Goal: Task Accomplishment & Management: Manage account settings

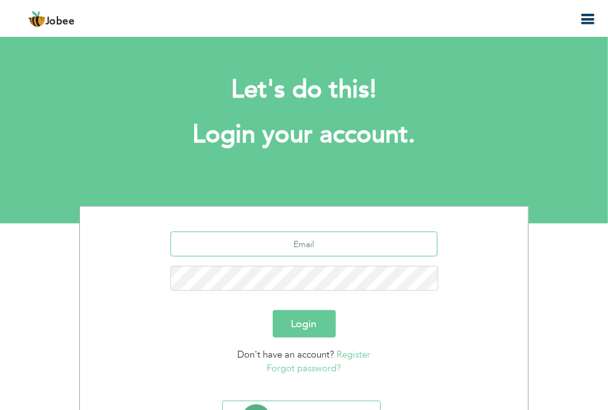
click at [329, 253] on input "text" at bounding box center [304, 243] width 268 height 25
type input "[EMAIL_ADDRESS][DOMAIN_NAME]"
click at [290, 369] on link "Forgot password?" at bounding box center [304, 368] width 74 height 12
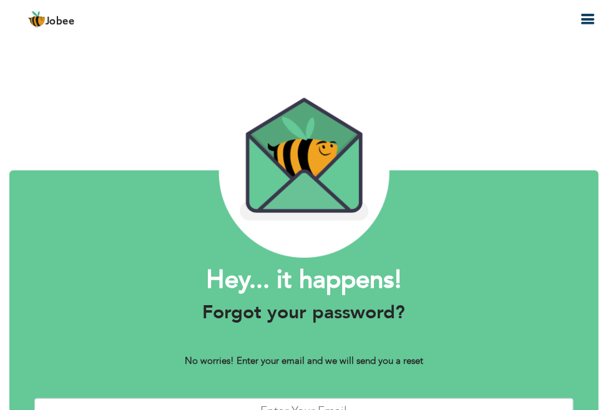
scroll to position [94, 0]
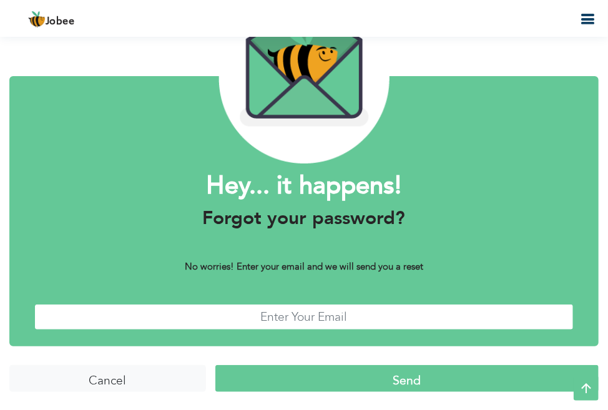
click at [312, 308] on input "text" at bounding box center [303, 317] width 539 height 27
type input "imp.exp@zasshipping.com"
click at [406, 379] on input "Send" at bounding box center [406, 378] width 383 height 27
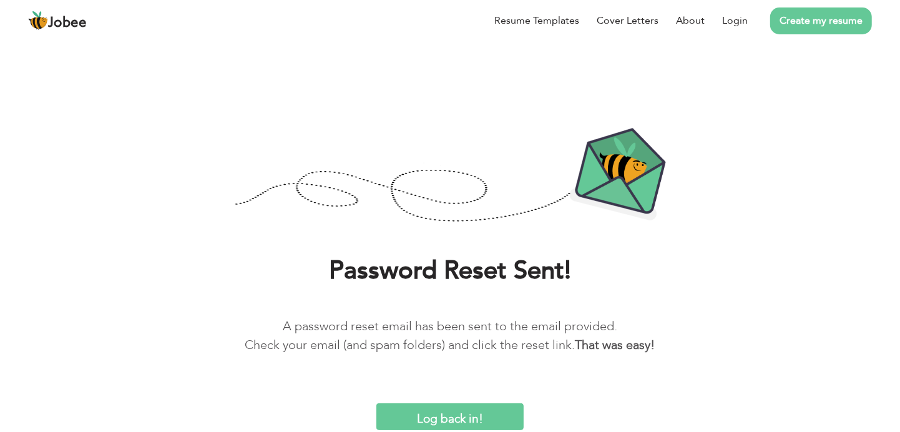
click at [435, 409] on input "Log back in!" at bounding box center [449, 416] width 147 height 27
click at [616, 24] on link "Login" at bounding box center [735, 20] width 26 height 15
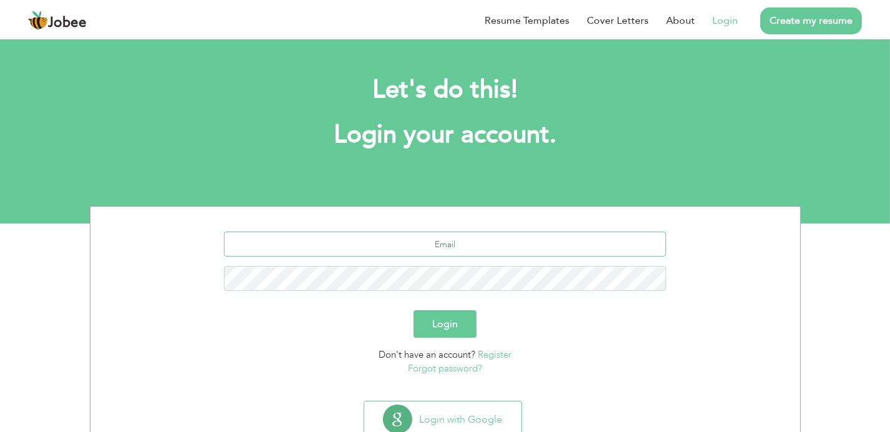
click at [420, 241] on input "text" at bounding box center [445, 243] width 442 height 25
type input "imp.exp@zasshipping.com"
click at [430, 329] on button "Login" at bounding box center [445, 323] width 63 height 27
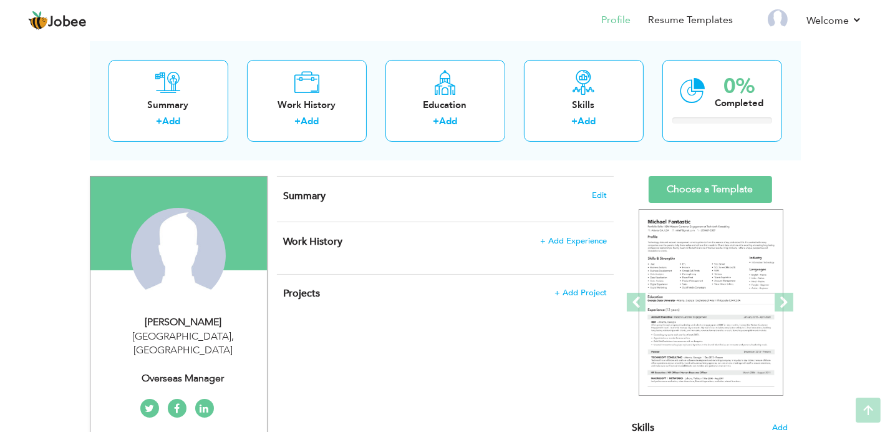
scroll to position [59, 0]
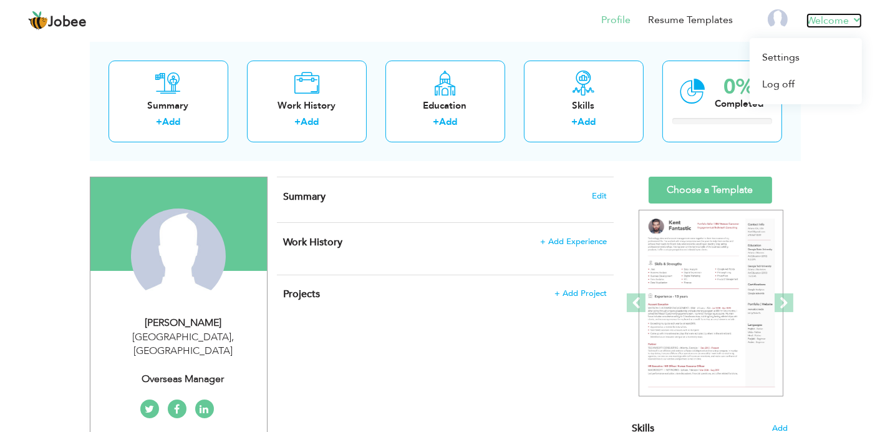
click at [823, 25] on link "Welcome" at bounding box center [835, 20] width 56 height 15
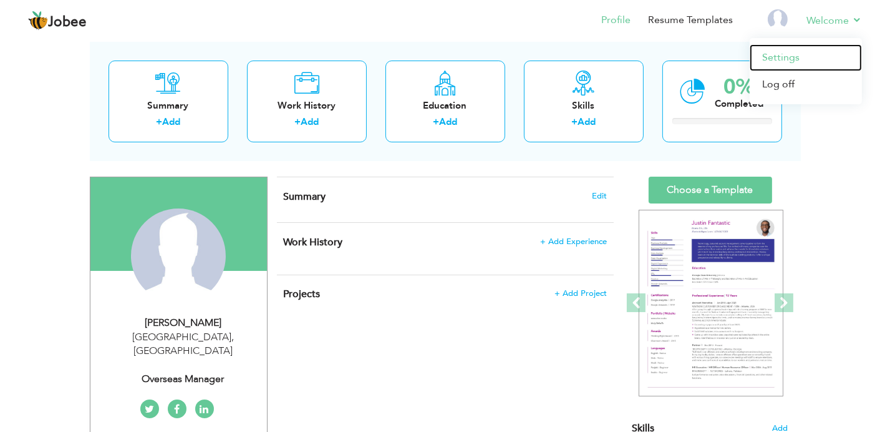
click at [775, 54] on link "Settings" at bounding box center [806, 57] width 112 height 27
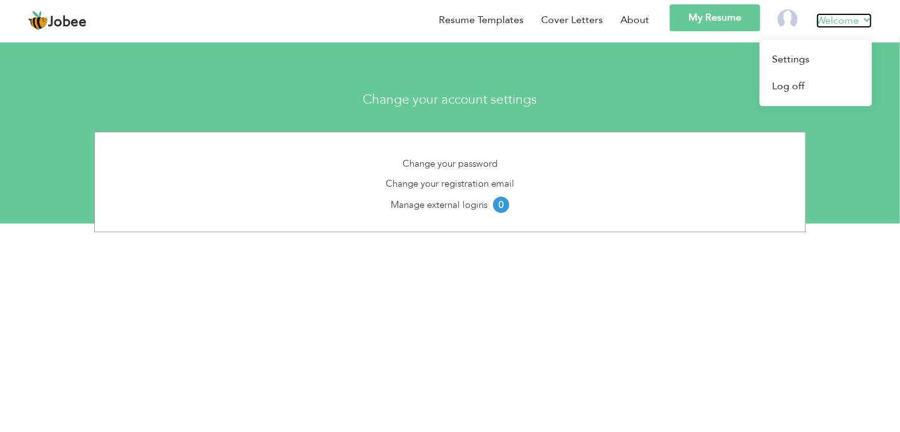
click at [825, 21] on link "Welcome" at bounding box center [844, 20] width 56 height 15
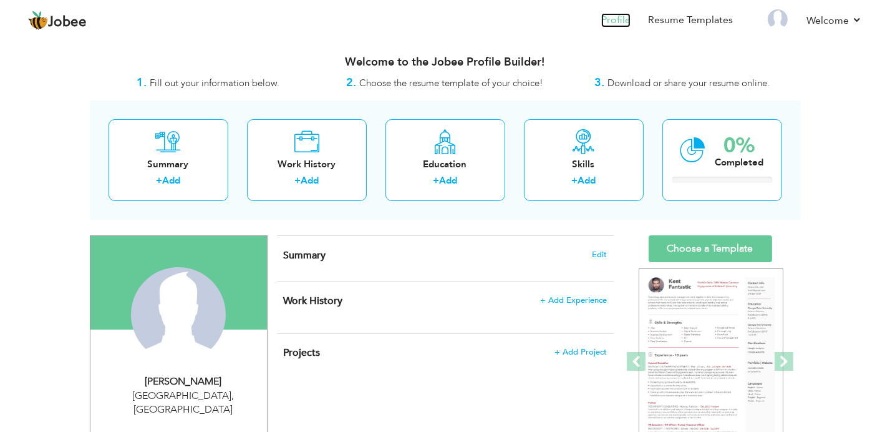
click at [611, 17] on link "Profile" at bounding box center [615, 20] width 29 height 14
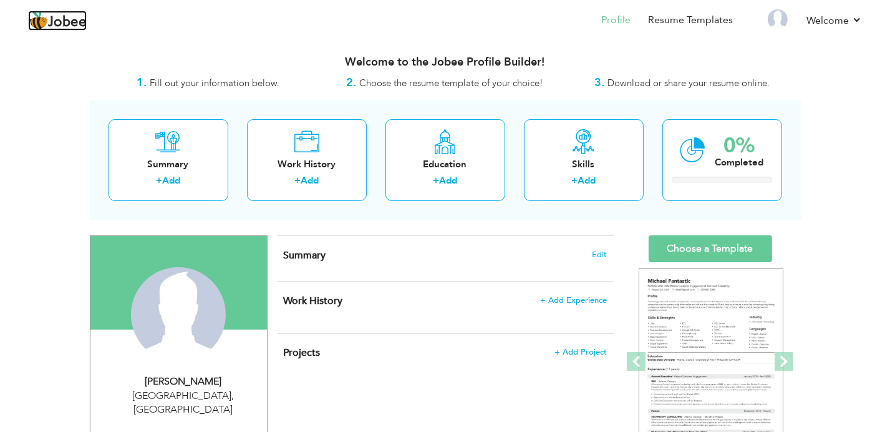
click at [74, 22] on span "Jobee" at bounding box center [67, 23] width 39 height 14
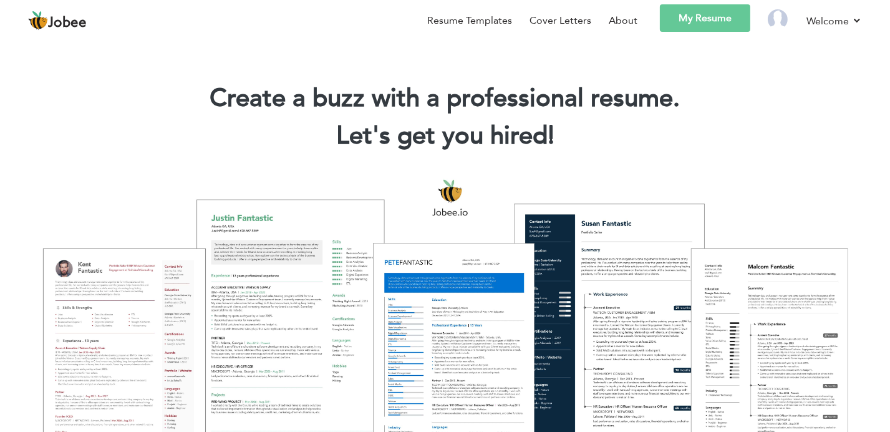
click at [442, 212] on div at bounding box center [445, 316] width 872 height 308
